Goal: Information Seeking & Learning: Learn about a topic

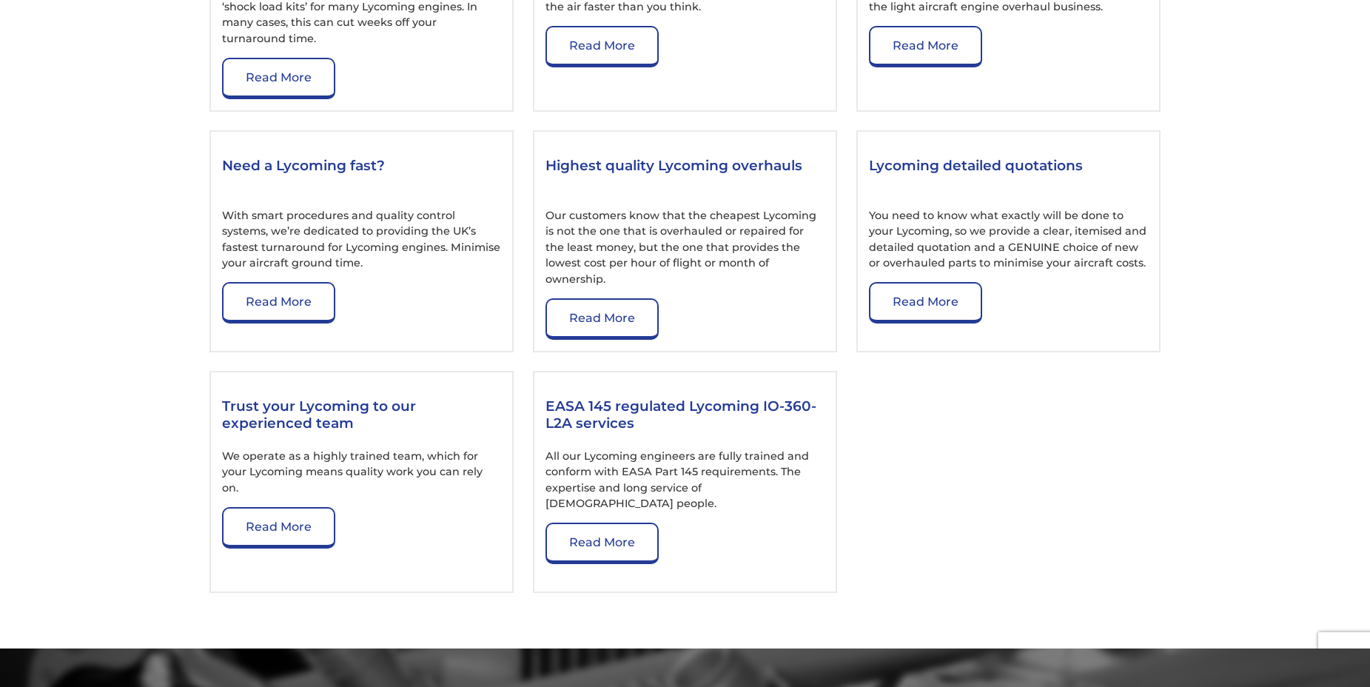
scroll to position [2423, 0]
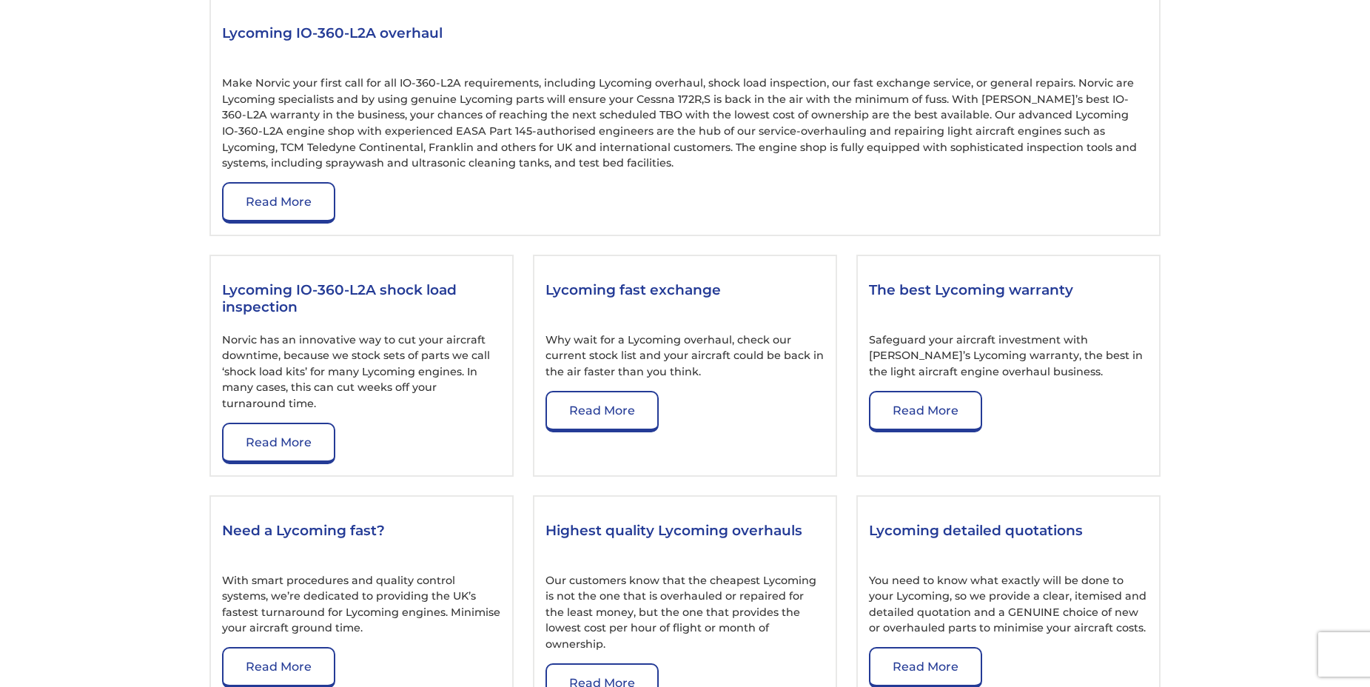
scroll to position [1707, 0]
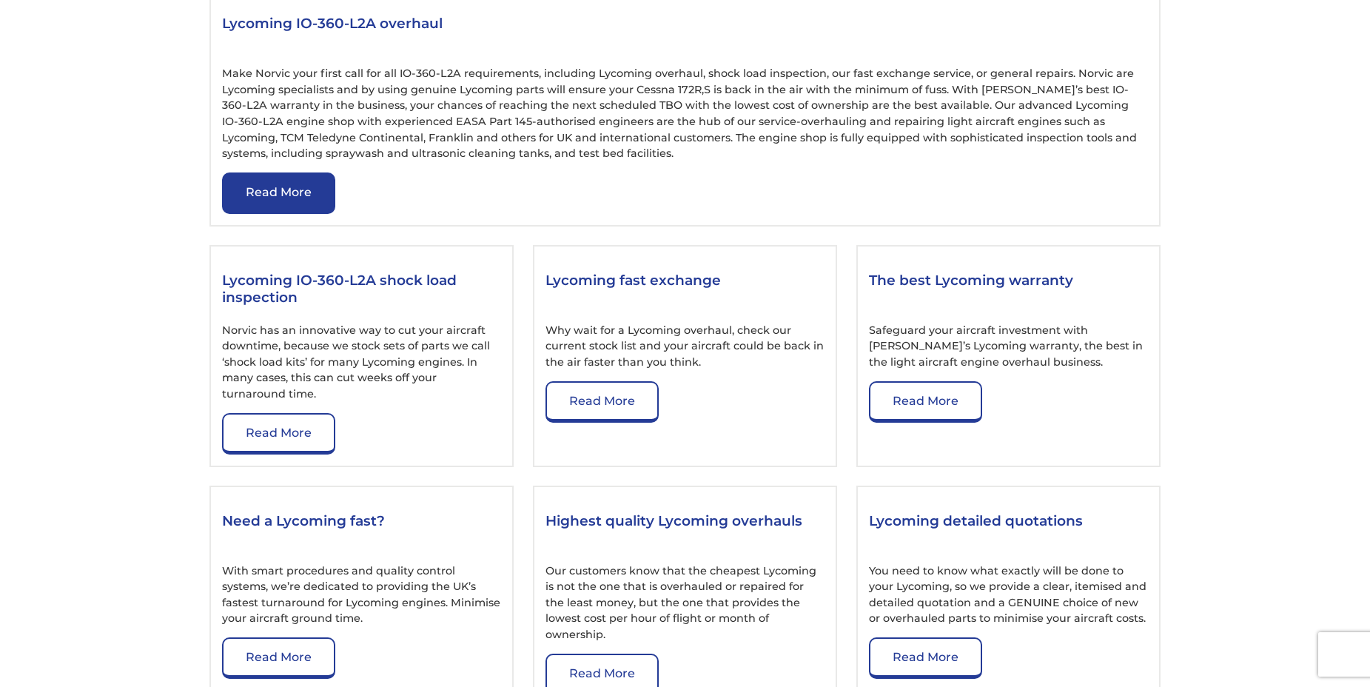
click at [269, 183] on link "Read More" at bounding box center [278, 192] width 113 height 41
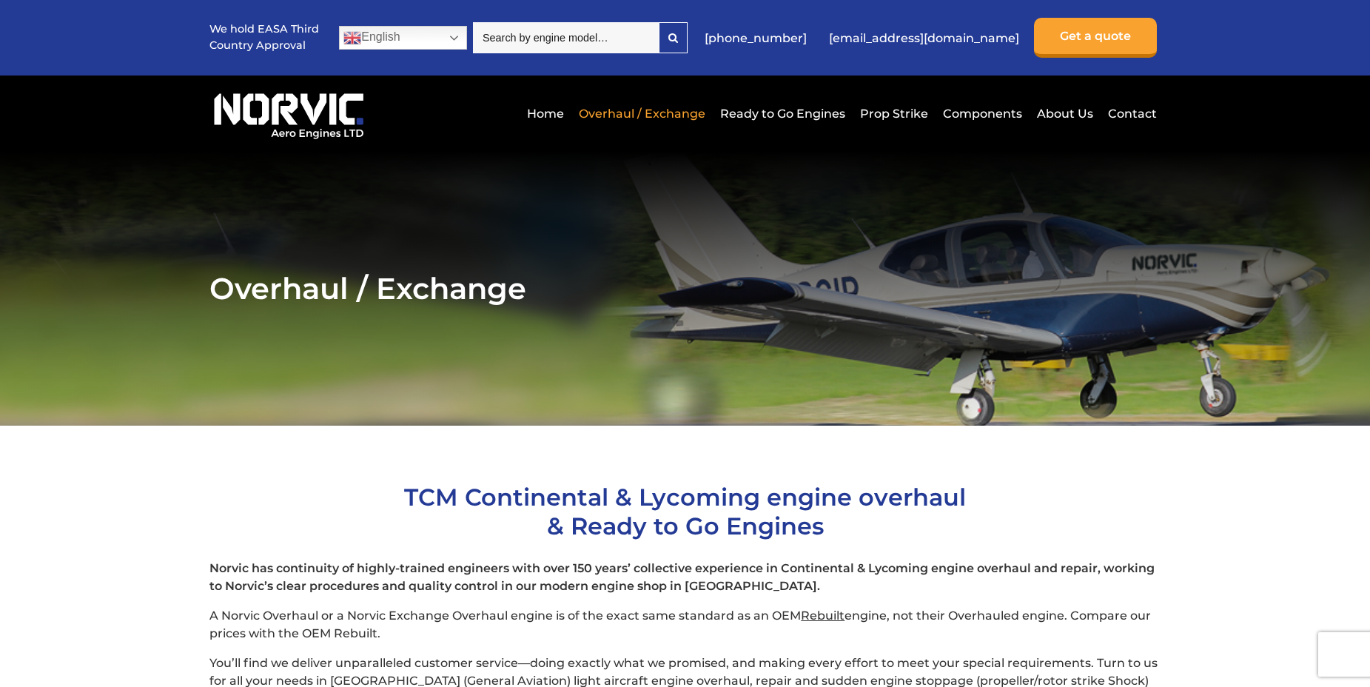
scroll to position [415, 0]
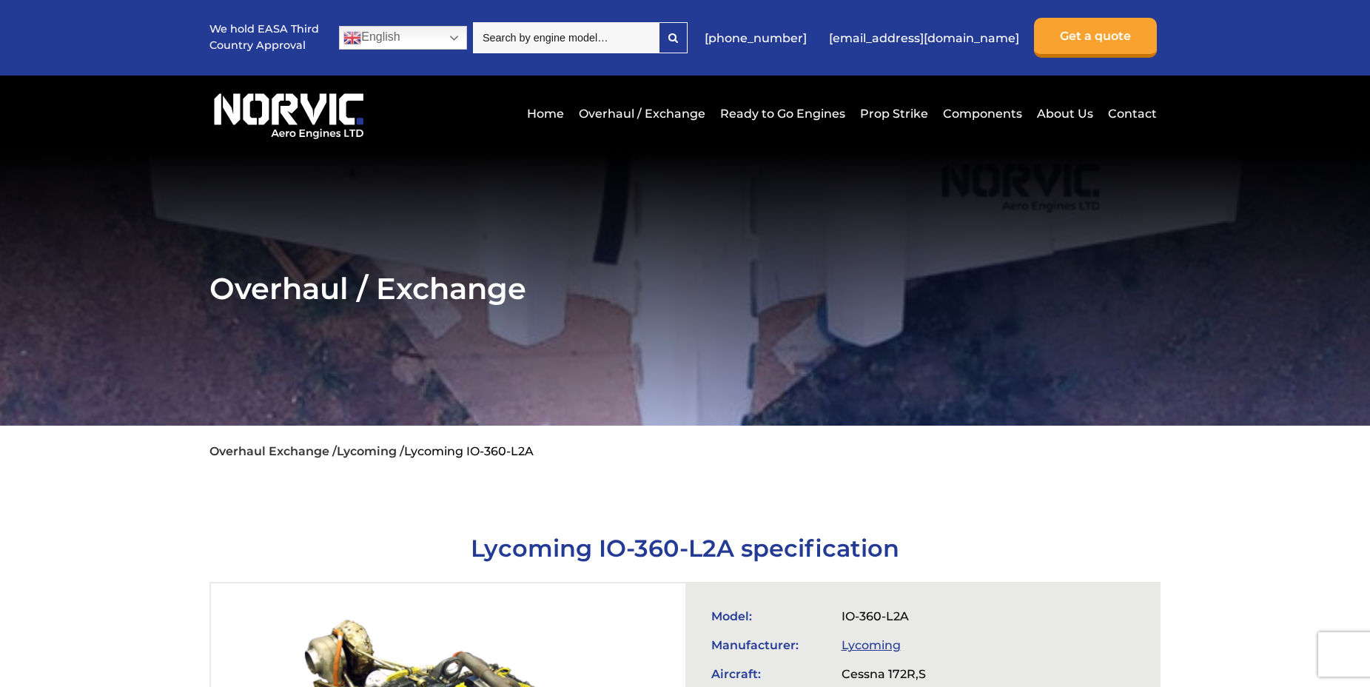
scroll to position [1707, 0]
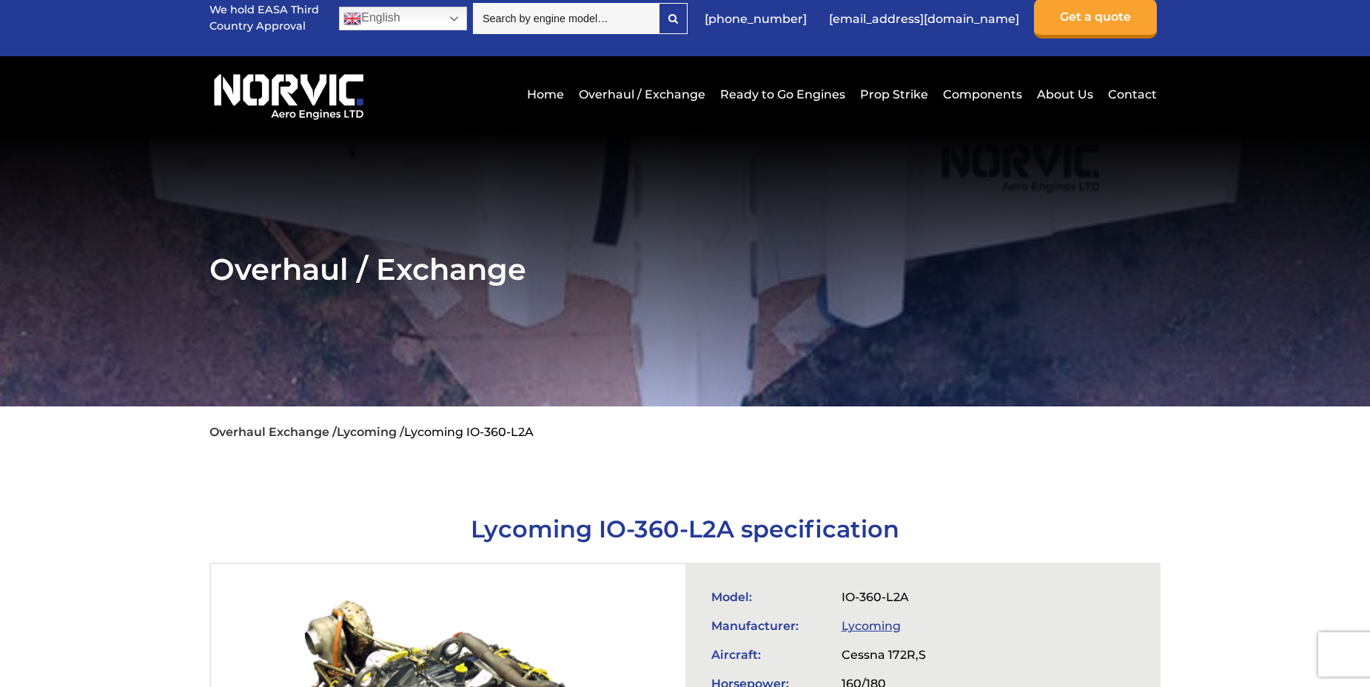
scroll to position [415, 0]
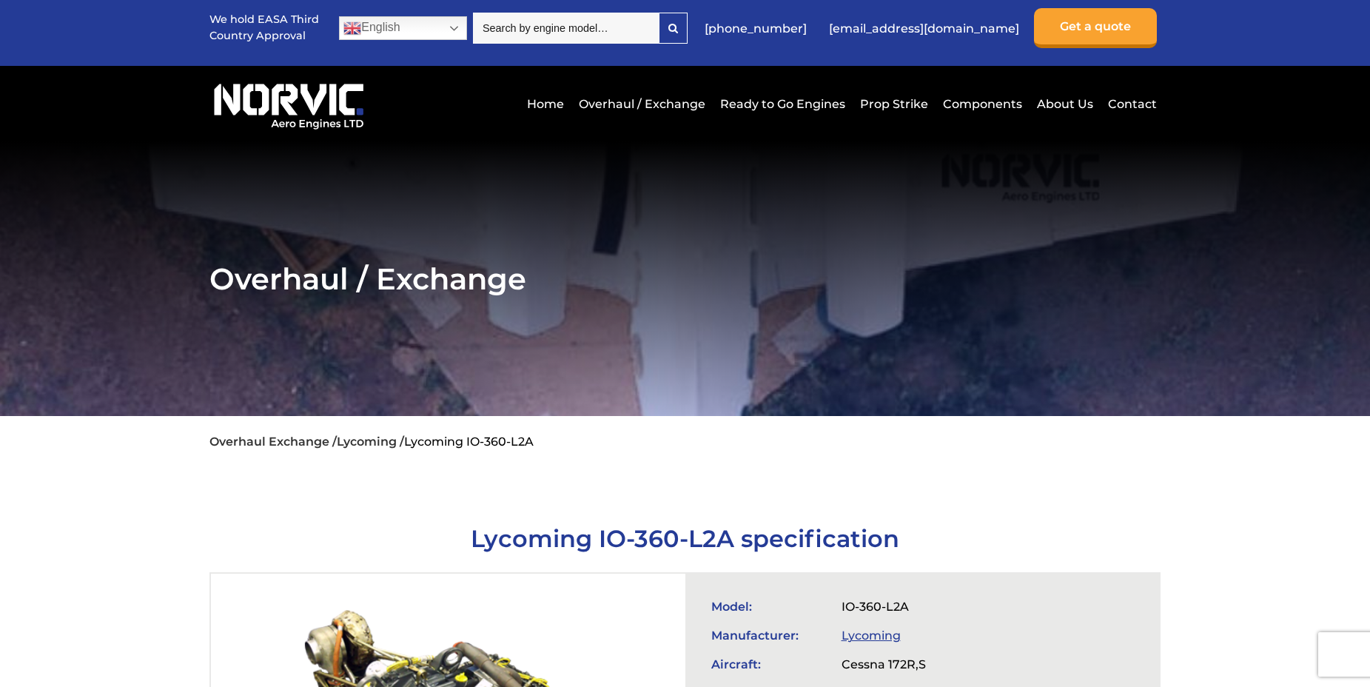
scroll to position [191, 0]
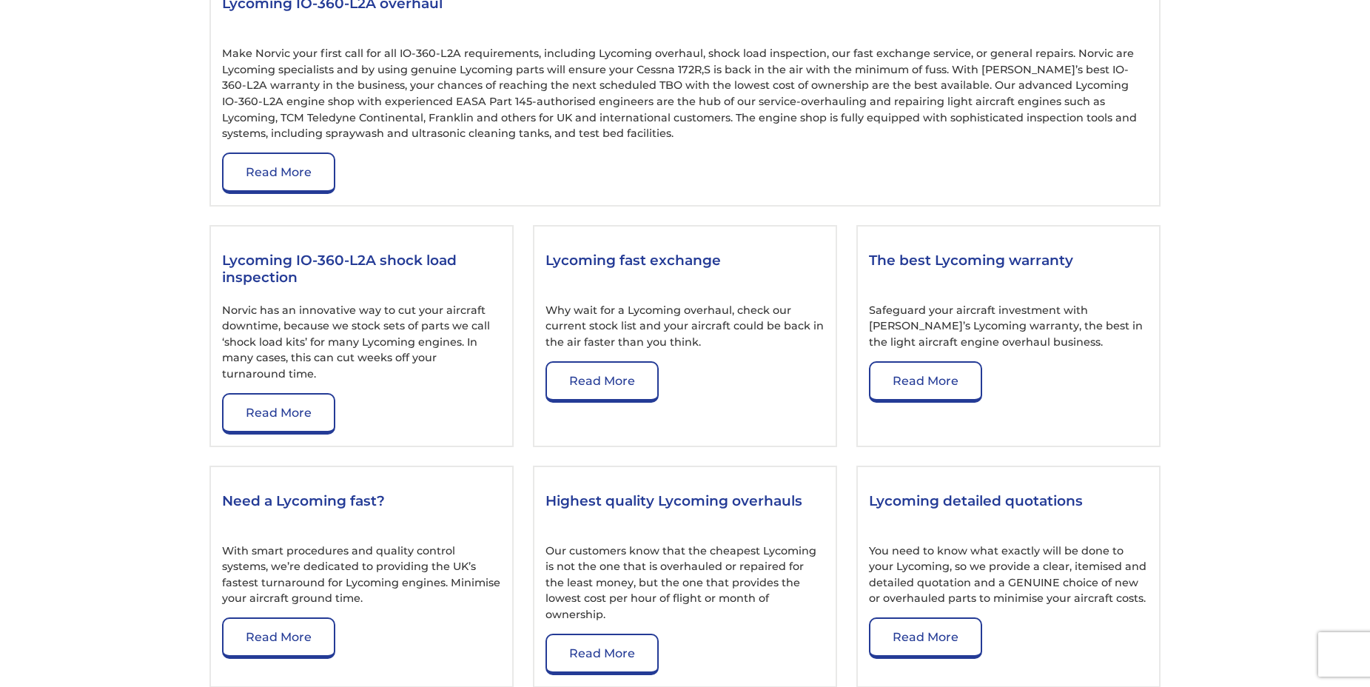
scroll to position [1826, 0]
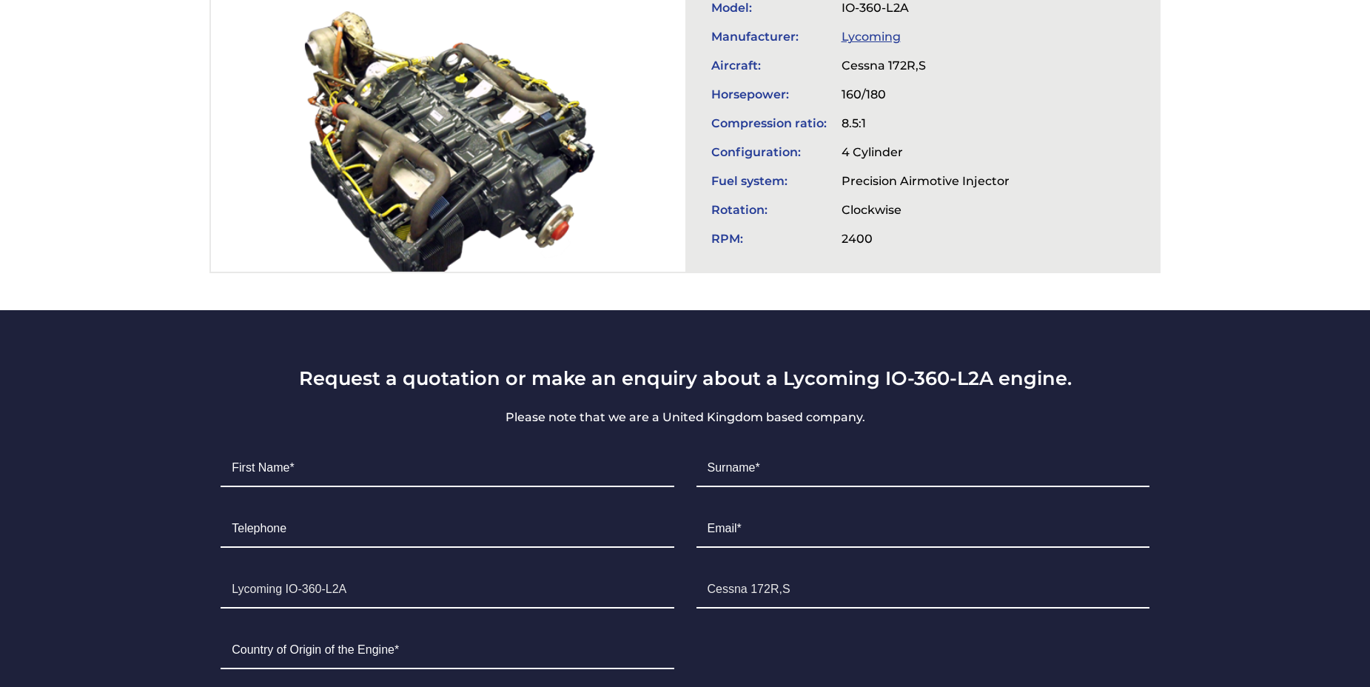
scroll to position [411, 0]
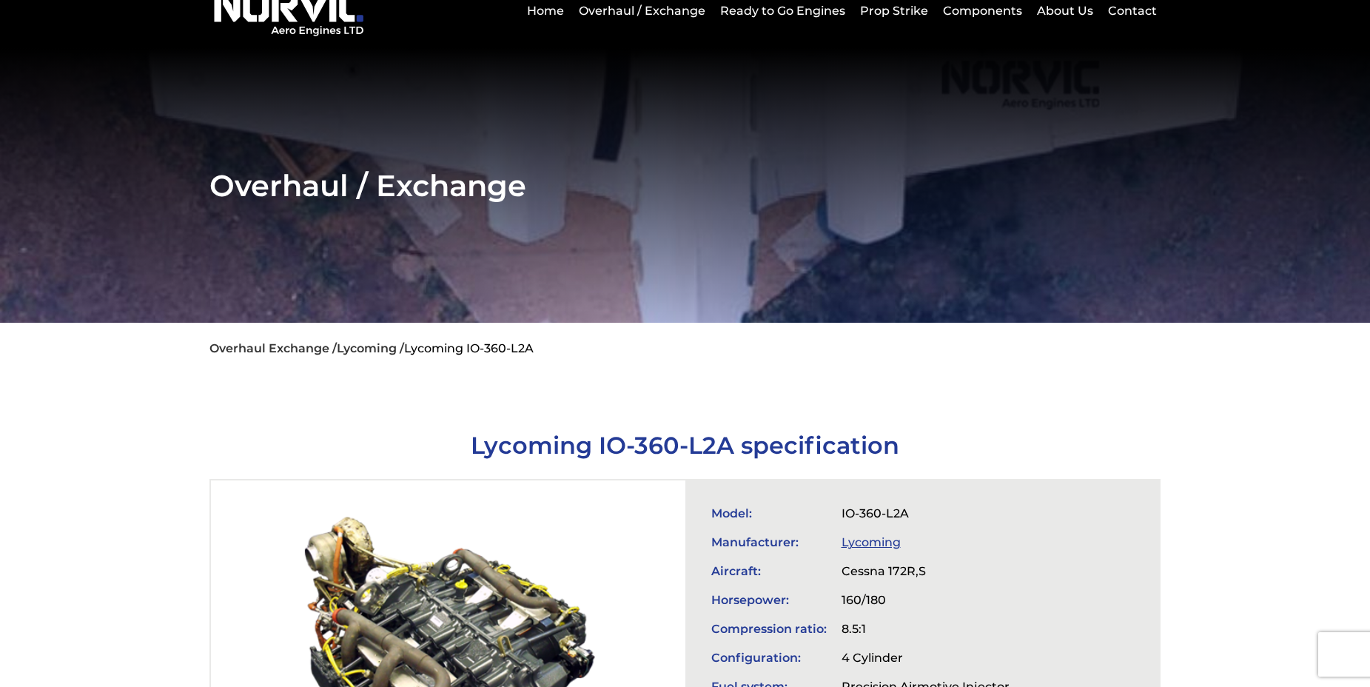
scroll to position [436, 0]
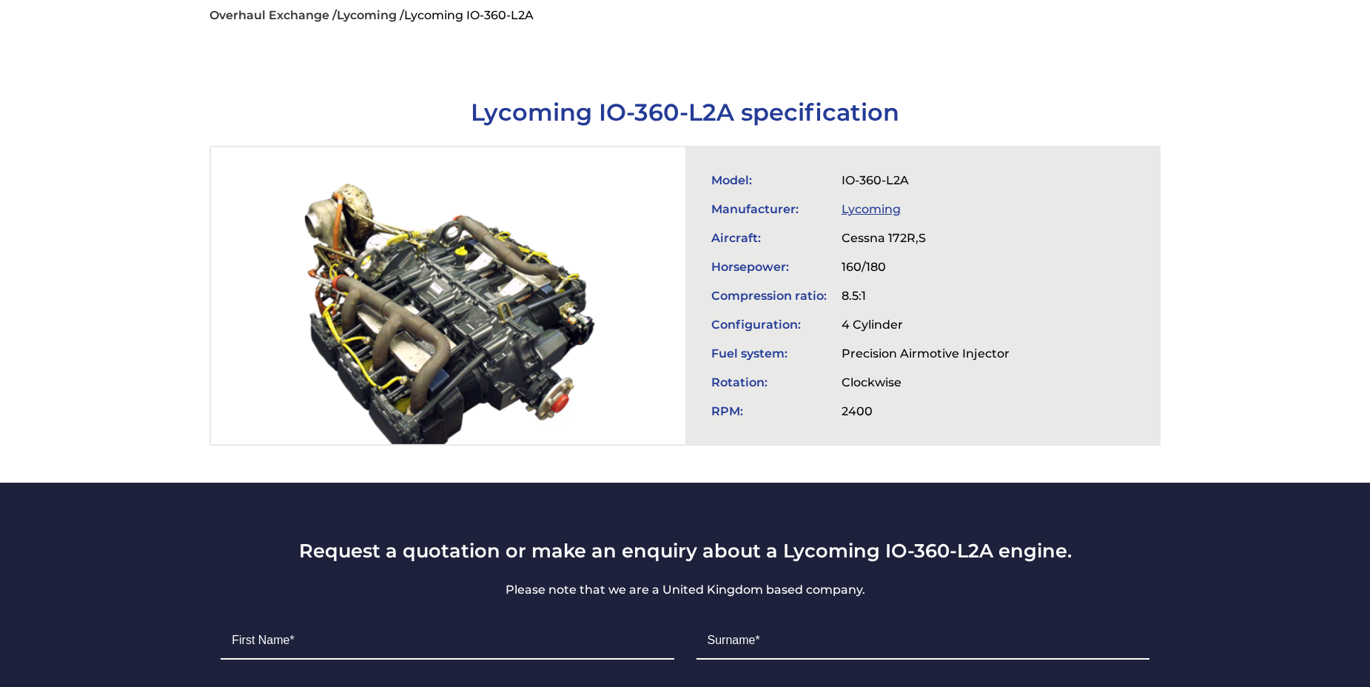
click at [546, 370] on div at bounding box center [448, 295] width 474 height 297
click at [485, 366] on div at bounding box center [448, 295] width 474 height 297
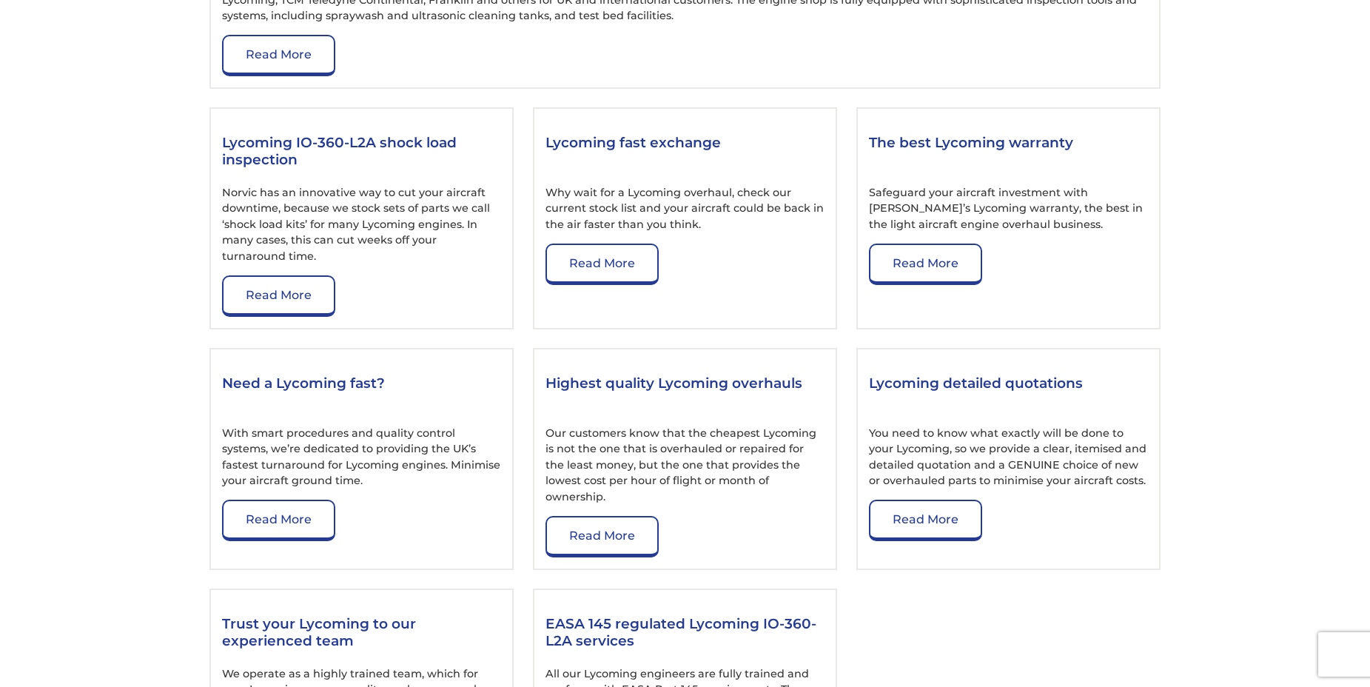
scroll to position [2043, 0]
